Goal: Task Accomplishment & Management: Manage account settings

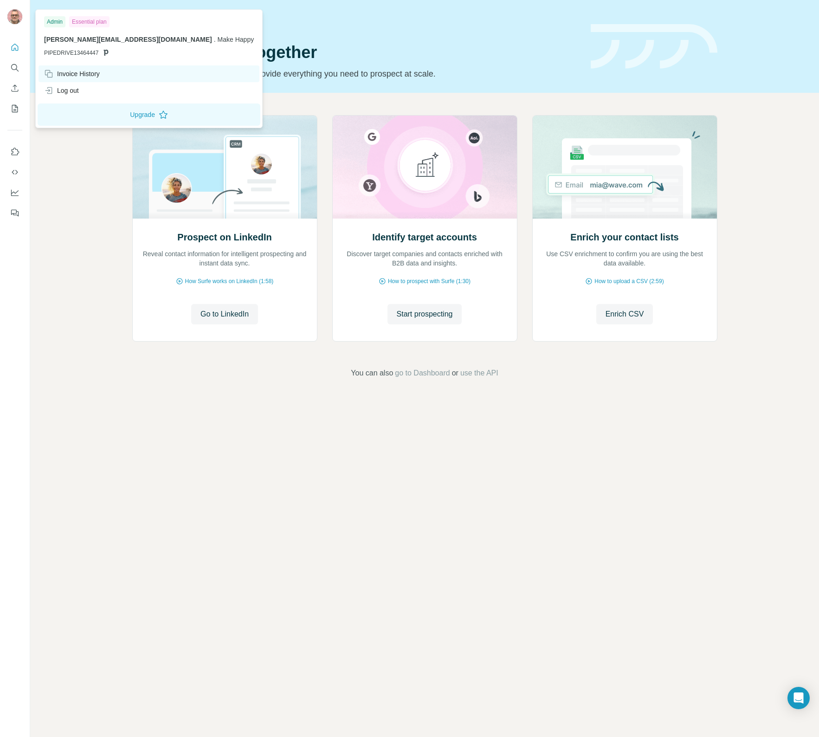
click at [82, 73] on div "Invoice History" at bounding box center [72, 73] width 56 height 9
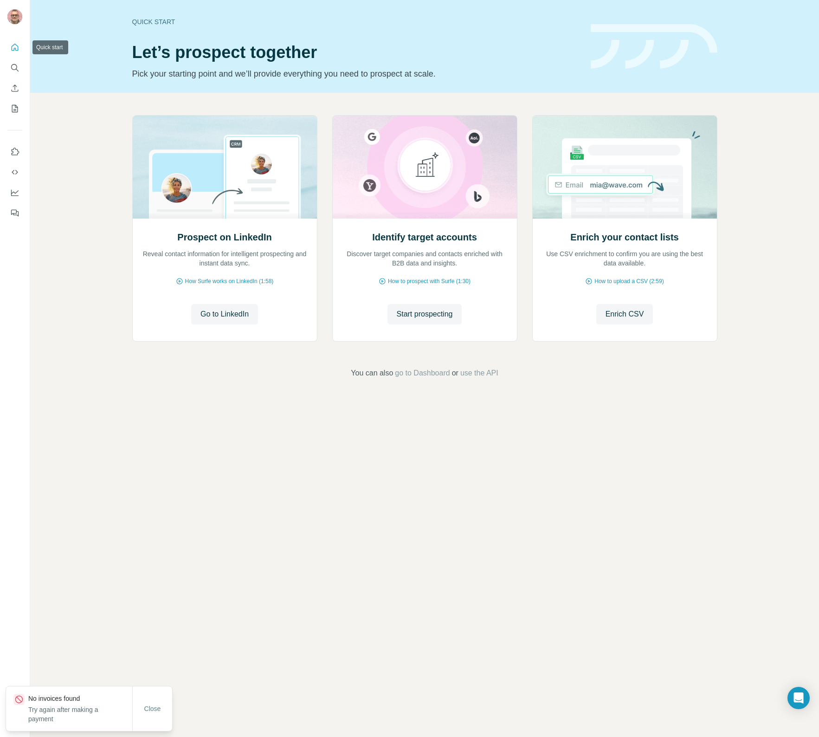
click at [17, 48] on icon "Quick start" at bounding box center [14, 47] width 9 height 9
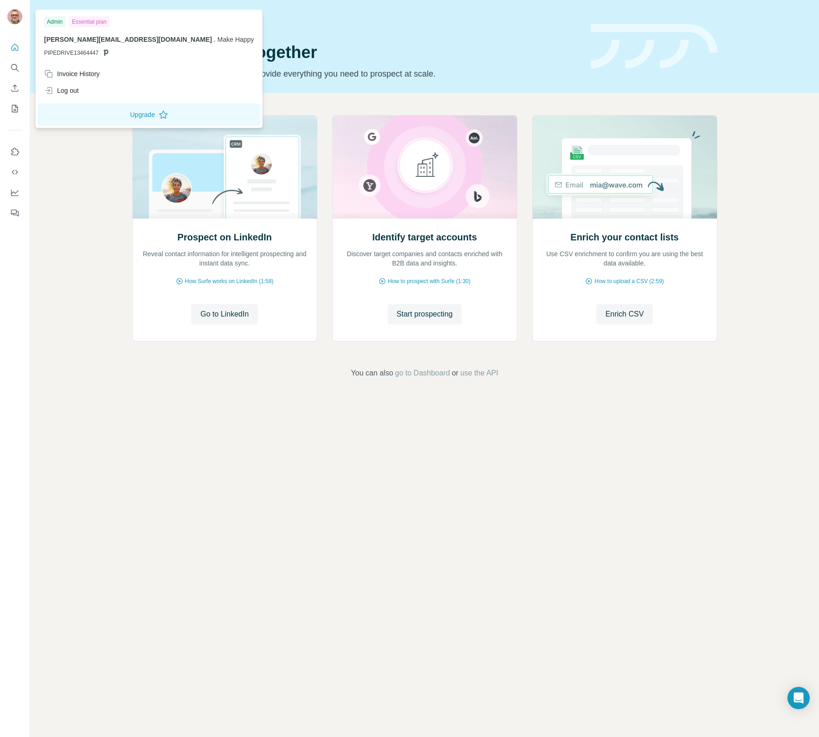
click at [15, 14] on img at bounding box center [14, 16] width 15 height 15
click at [110, 113] on button "Upgrade" at bounding box center [149, 114] width 223 height 22
